Goal: Use online tool/utility

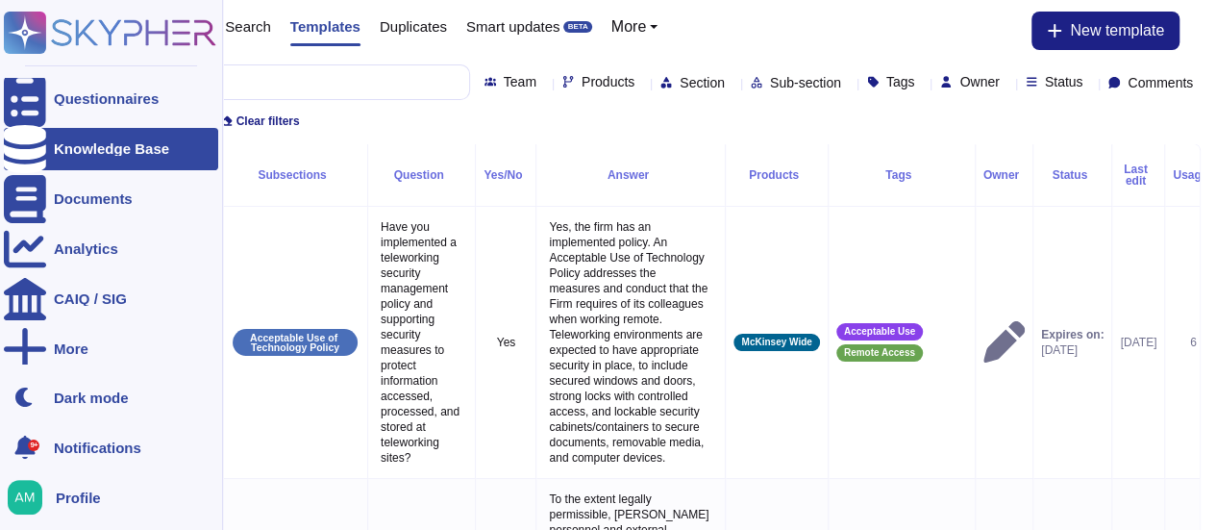
click at [35, 152] on icon at bounding box center [25, 149] width 42 height 48
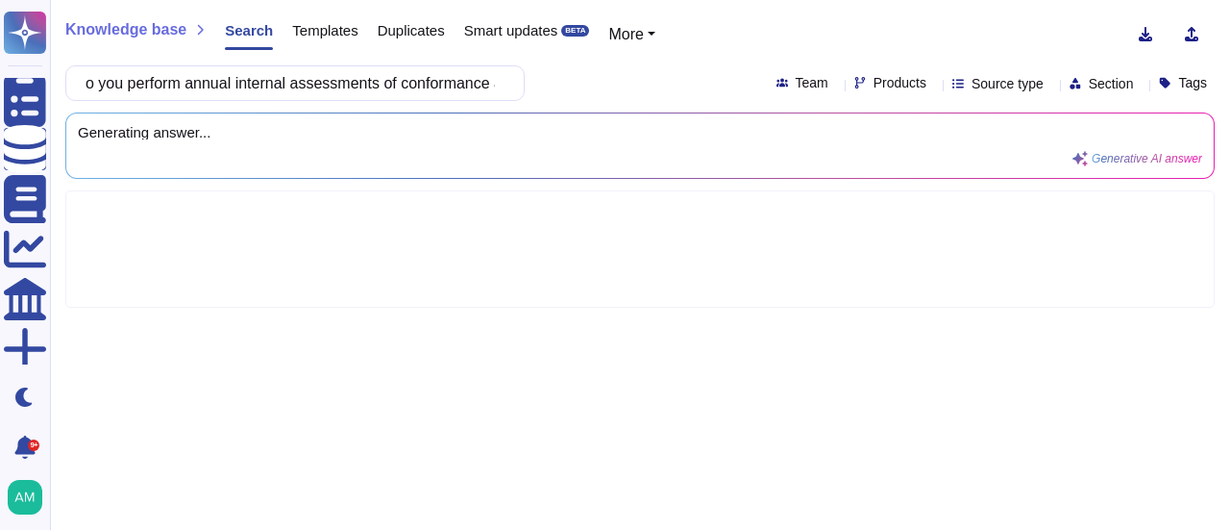
scroll to position [0, 592]
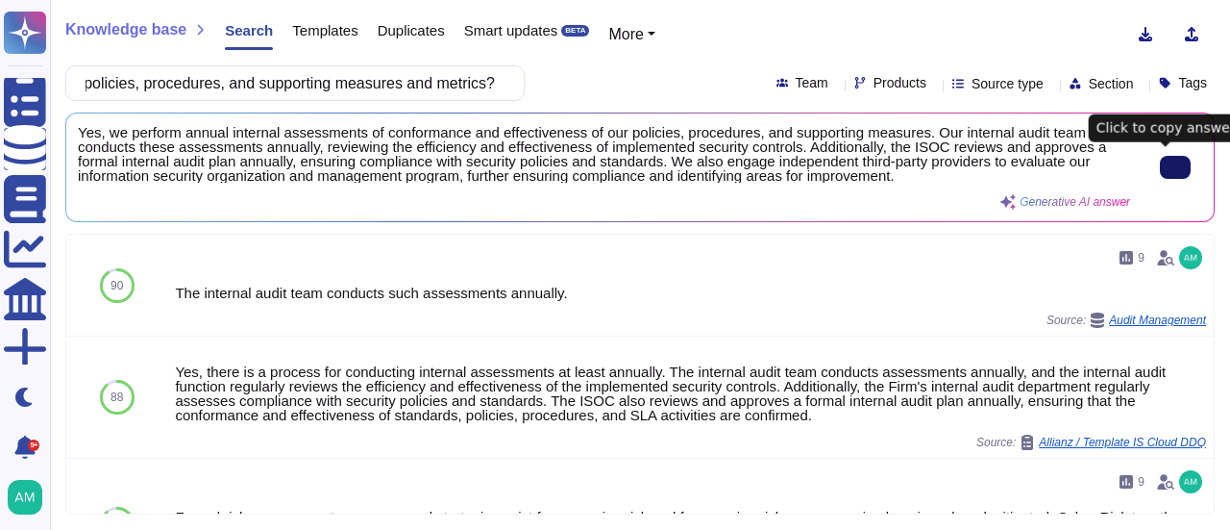
click at [1176, 167] on icon at bounding box center [1176, 167] width 0 height 0
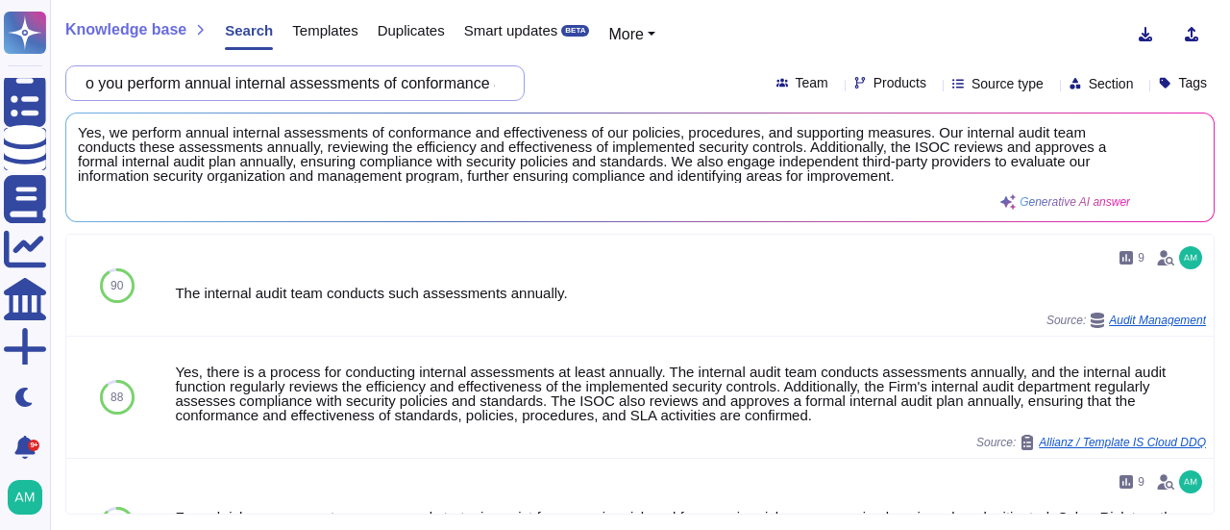
click at [386, 72] on input "o you perform annual internal assessments of conformance and effectiveness of y…" at bounding box center [290, 83] width 429 height 34
paste input "Do you review all agreements, policies, and processes at least annually"
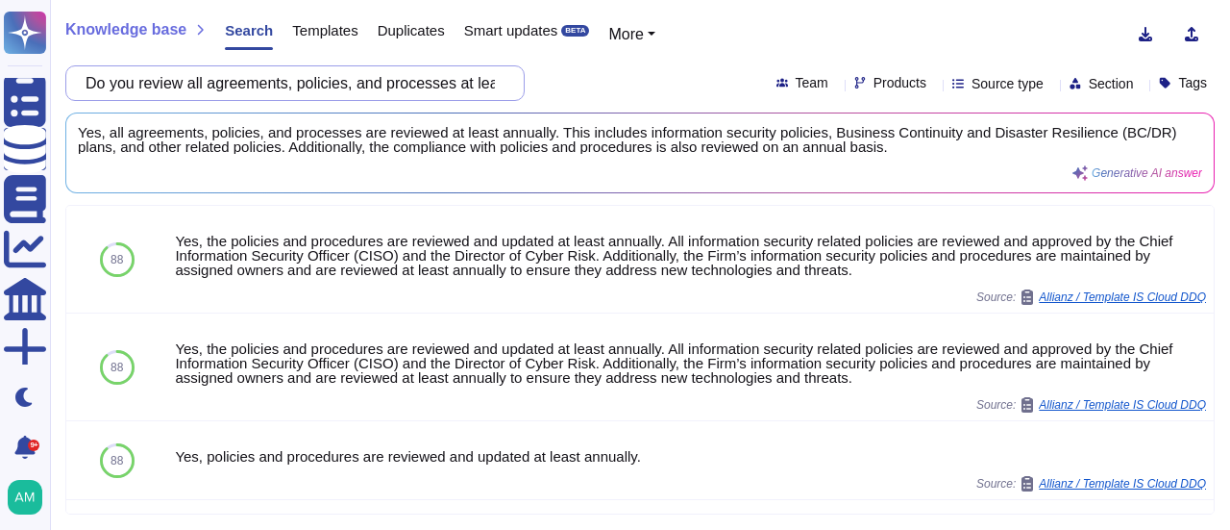
click at [106, 87] on input "Do you review all agreements, policies, and processes at least annually?" at bounding box center [290, 83] width 429 height 34
paste input "Policies and procedures shall be implemented to ensure the consistent review of…"
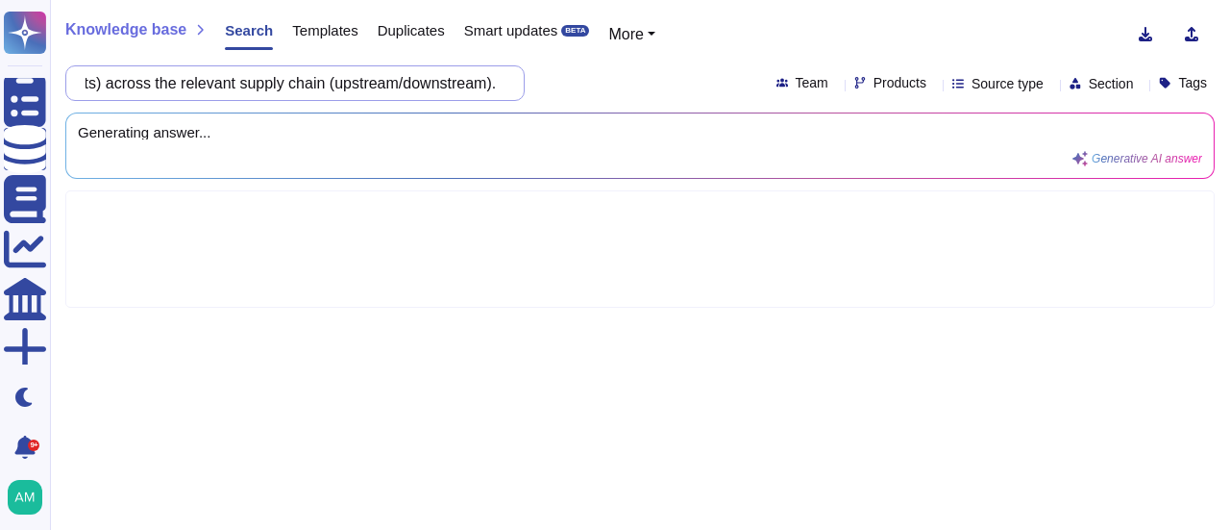
scroll to position [0, 1059]
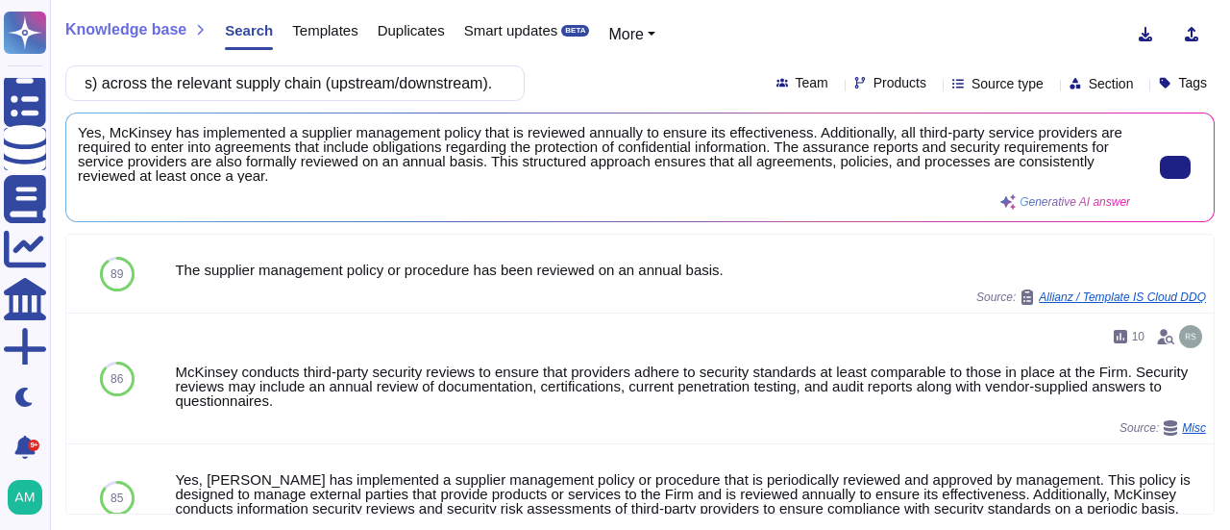
type input "Policies and procedures shall be implemented to ensure the consistent review of…"
